Goal: Information Seeking & Learning: Learn about a topic

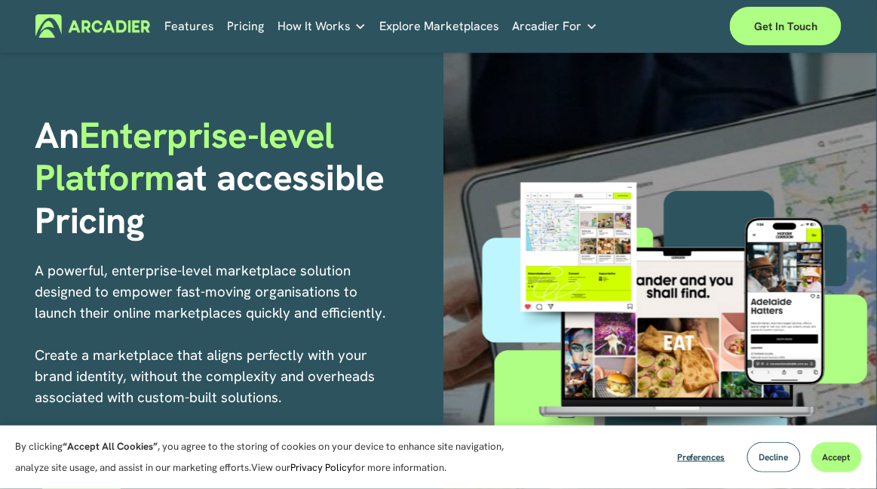
scroll to position [115, 0]
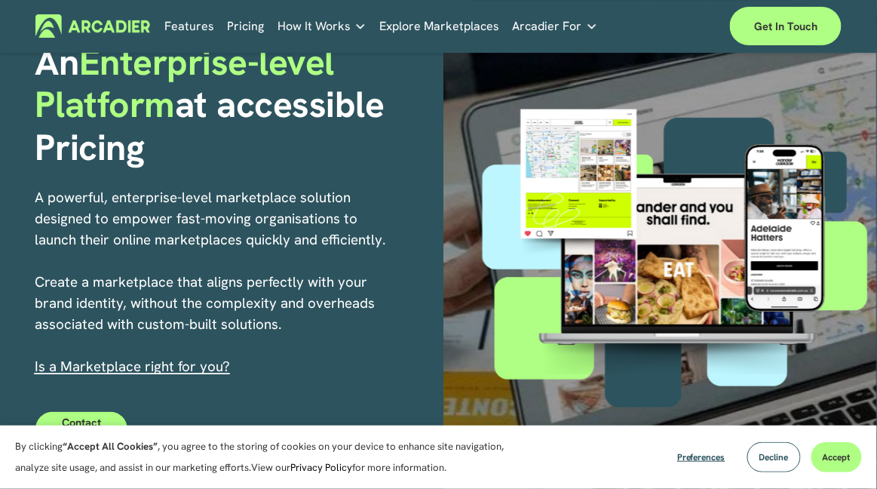
click at [797, 455] on button "Decline" at bounding box center [774, 457] width 54 height 30
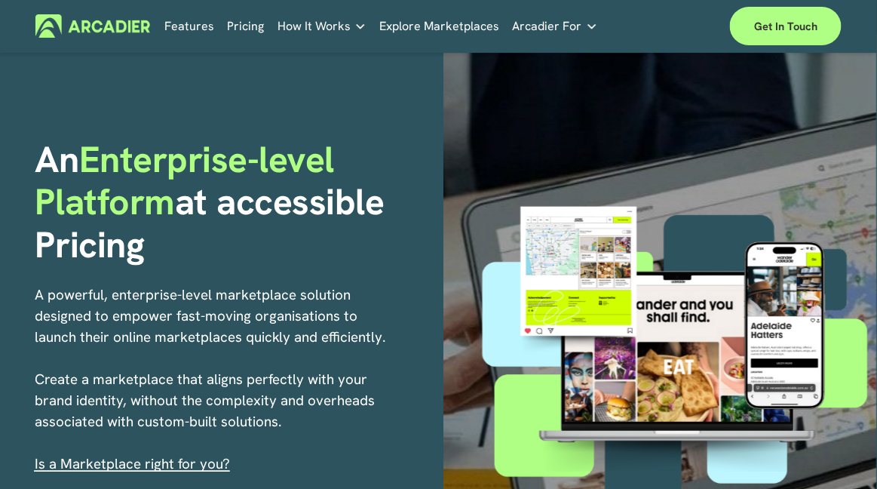
scroll to position [0, 0]
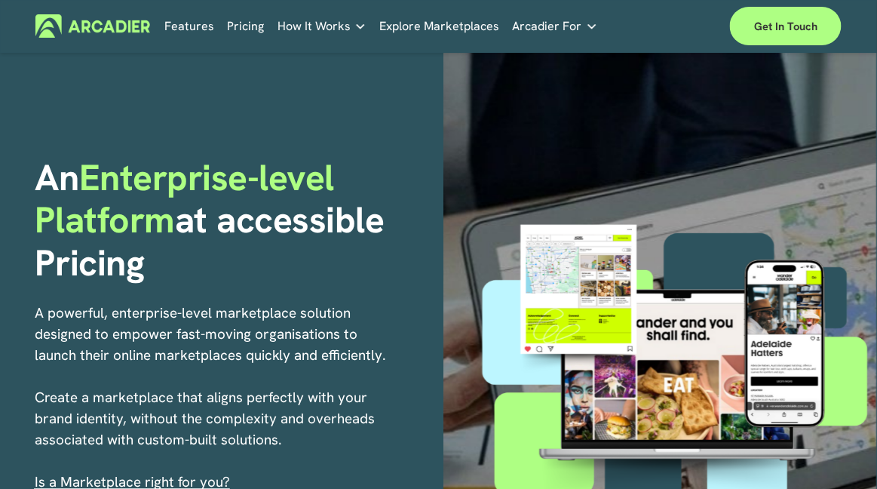
click at [251, 20] on link "Pricing" at bounding box center [246, 25] width 37 height 23
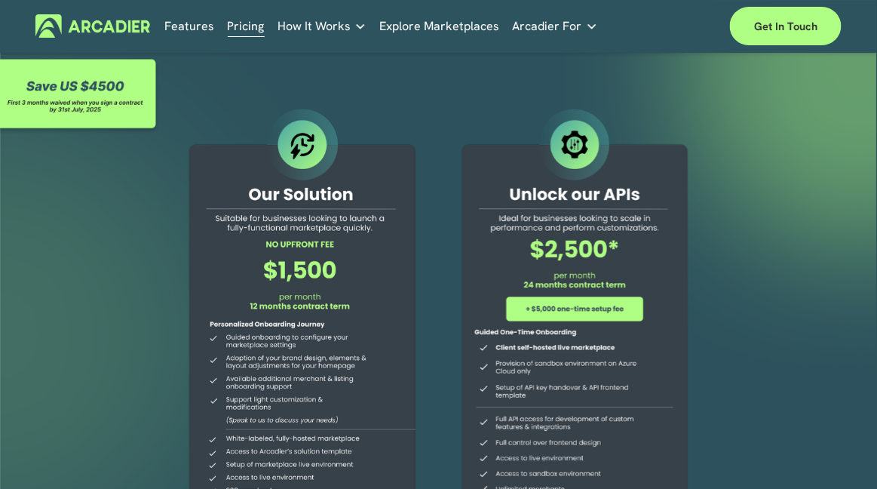
click at [345, 33] on span "How It Works" at bounding box center [313, 26] width 73 height 21
click at [327, 20] on span "How It Works" at bounding box center [313, 26] width 73 height 21
click at [0, 0] on div "Why Arcadier Partners About Us Contact Case Studies How It Works Why Arcadier P…" at bounding box center [0, 0] width 0 height 0
click at [185, 28] on link "Features" at bounding box center [189, 25] width 50 height 23
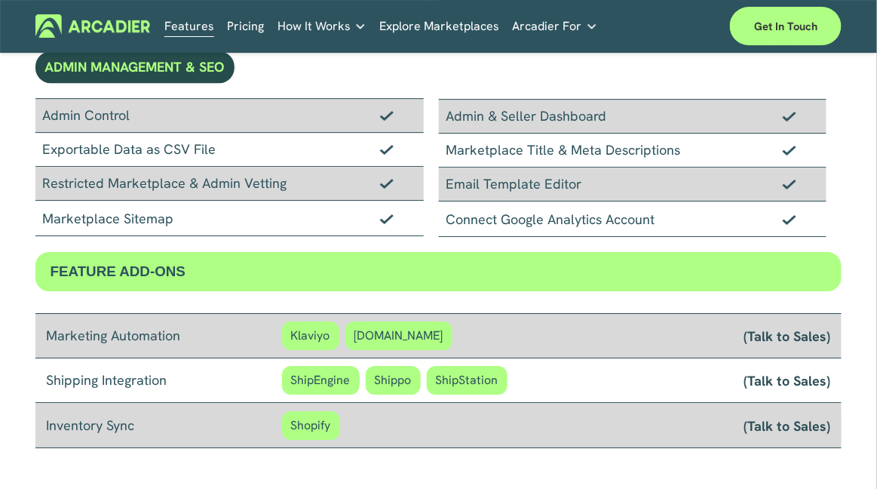
scroll to position [1054, 0]
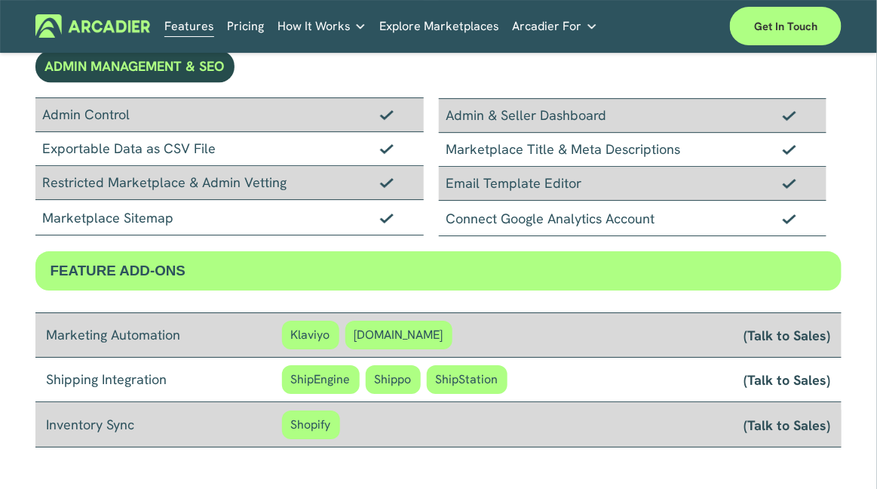
click at [806, 273] on div "FEATURE ADD-ONS" at bounding box center [438, 270] width 807 height 39
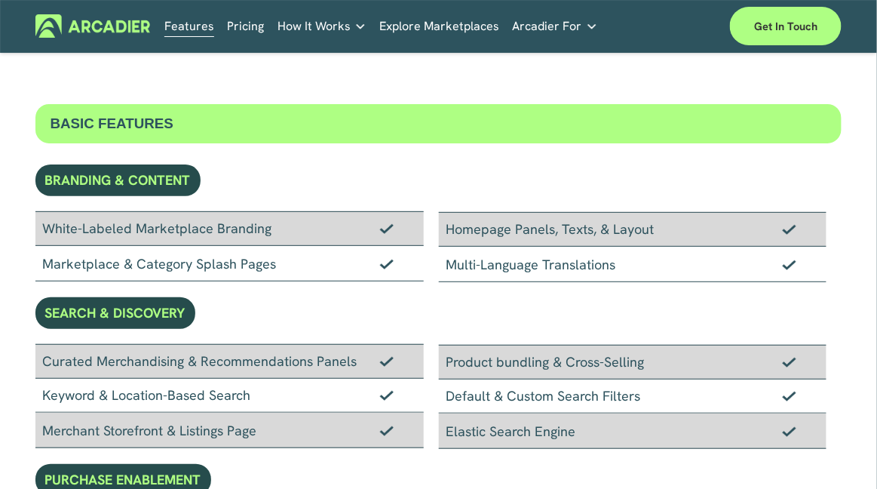
scroll to position [0, 0]
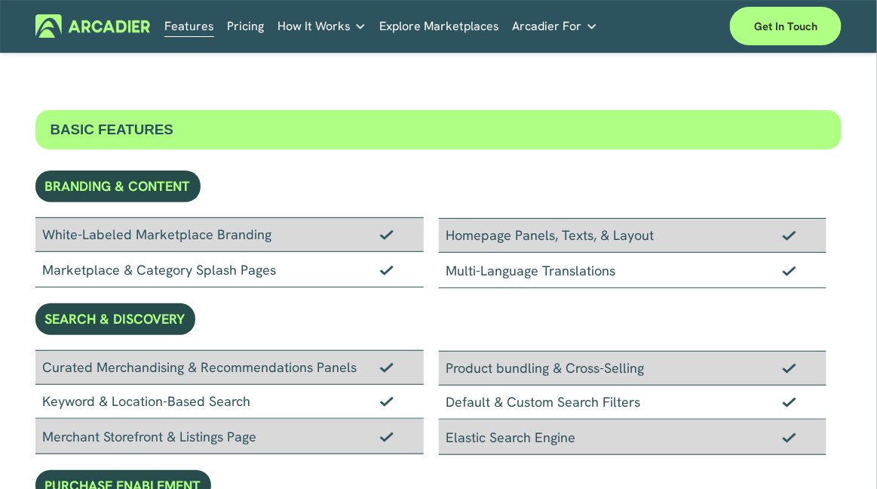
click at [587, 33] on link "Arcadier For" at bounding box center [555, 25] width 85 height 23
click at [354, 29] on icon "folder dropdown" at bounding box center [360, 26] width 12 height 12
click at [436, 23] on link "Explore Marketplaces" at bounding box center [439, 25] width 120 height 23
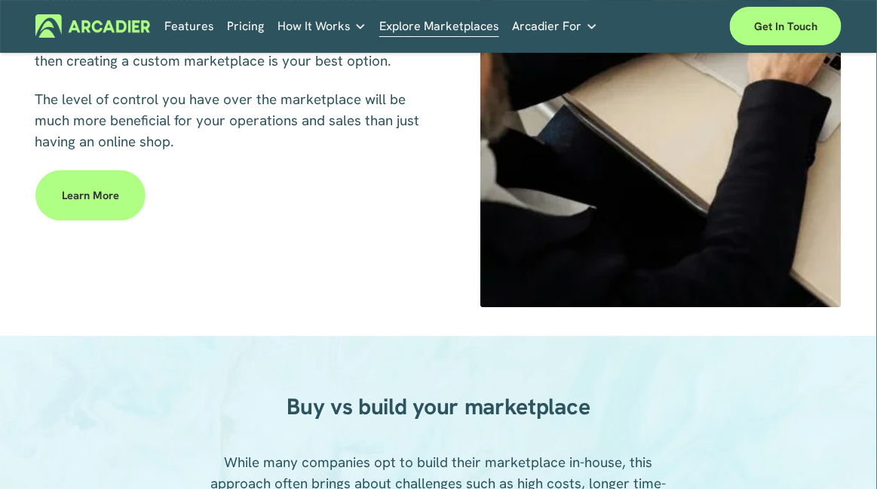
scroll to position [694, 0]
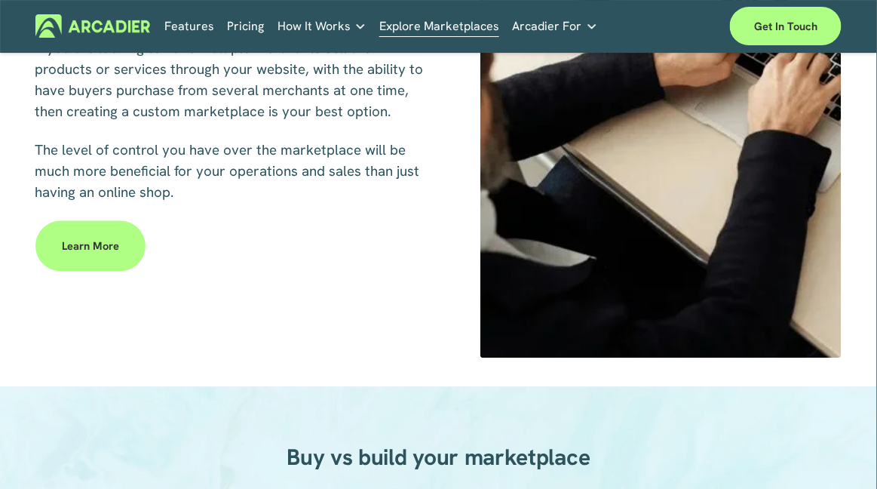
click at [250, 35] on link "Pricing" at bounding box center [246, 25] width 37 height 23
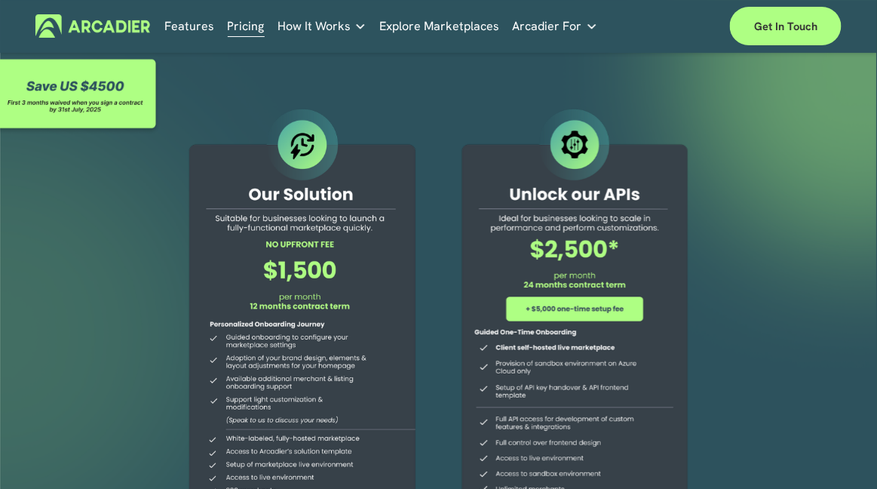
click at [646, 290] on div at bounding box center [575, 339] width 262 height 467
click at [621, 309] on div at bounding box center [575, 339] width 262 height 467
click at [575, 189] on div at bounding box center [575, 339] width 262 height 467
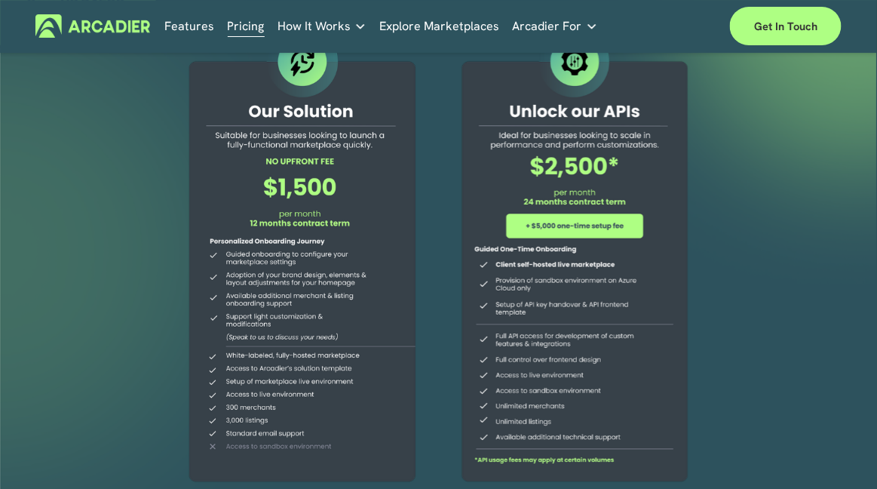
scroll to position [83, 0]
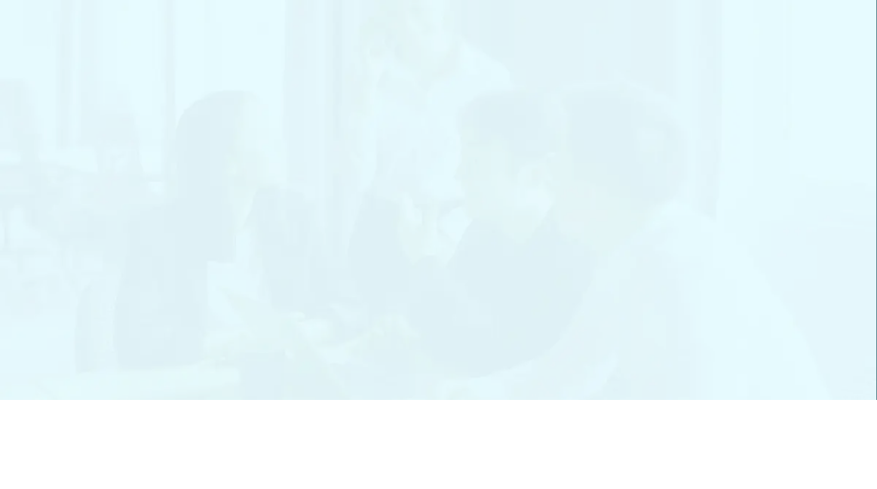
scroll to position [34, 0]
click at [777, 220] on div at bounding box center [438, 266] width 877 height 468
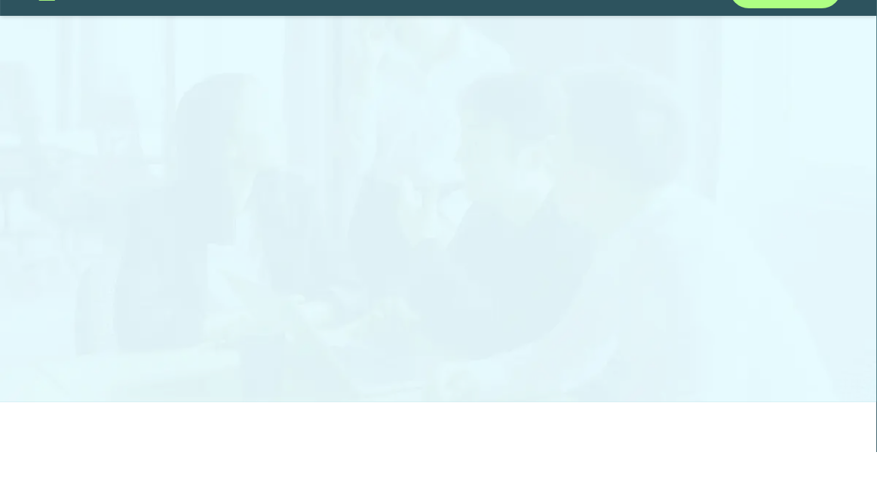
scroll to position [111, 0]
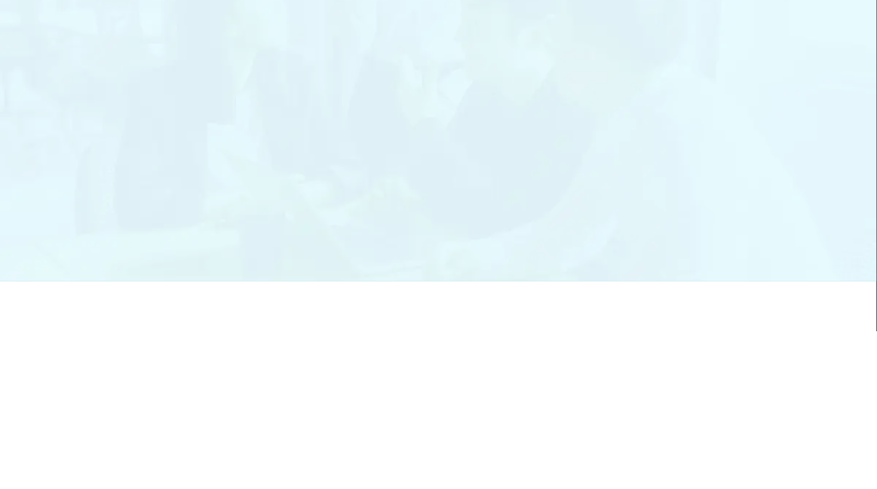
click at [789, 285] on div at bounding box center [438, 198] width 877 height 484
click at [782, 278] on div at bounding box center [438, 198] width 877 height 484
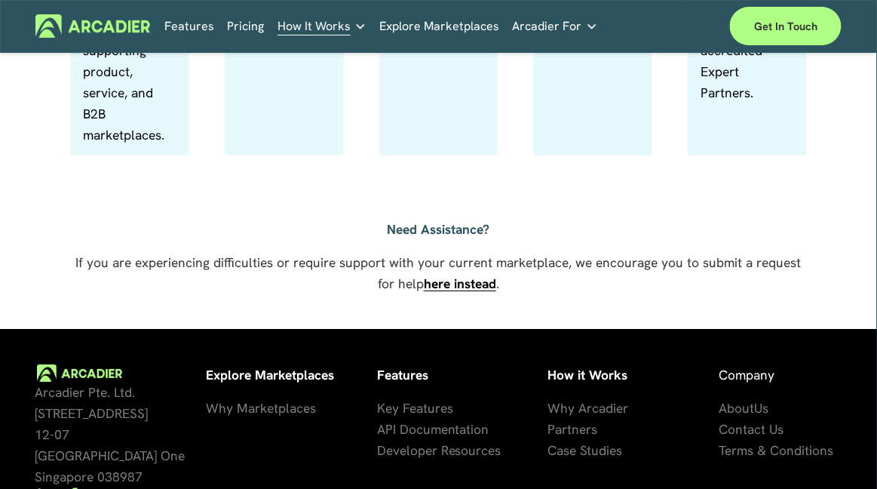
scroll to position [717, 0]
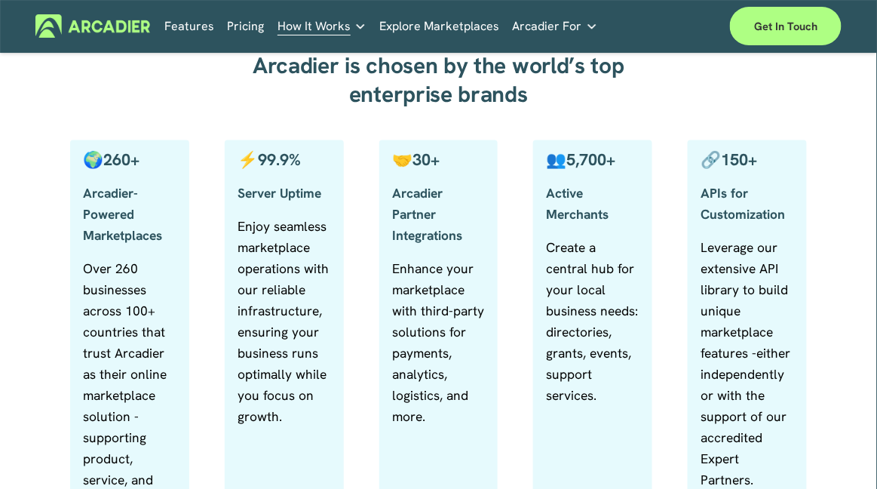
click at [195, 26] on link "Features" at bounding box center [189, 25] width 50 height 23
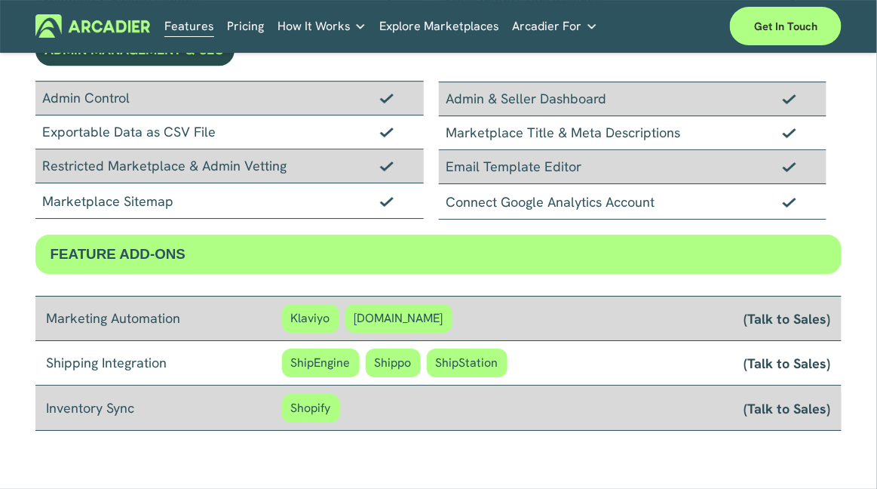
scroll to position [1078, 0]
